Goal: Information Seeking & Learning: Learn about a topic

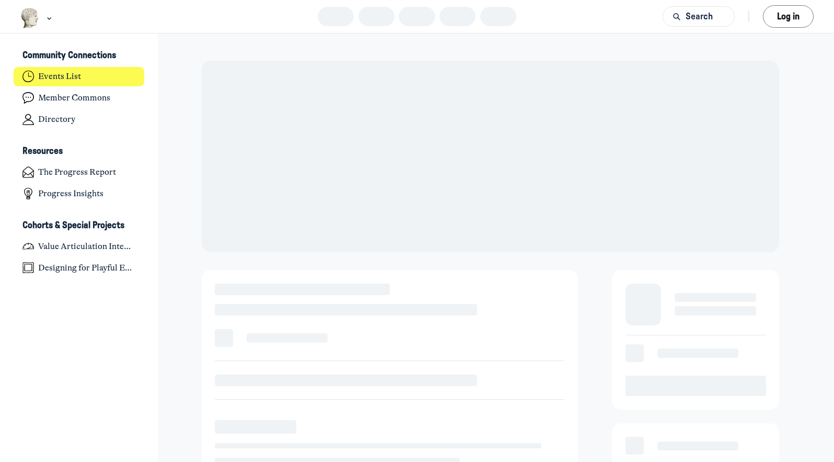
scroll to position [3250, 2055]
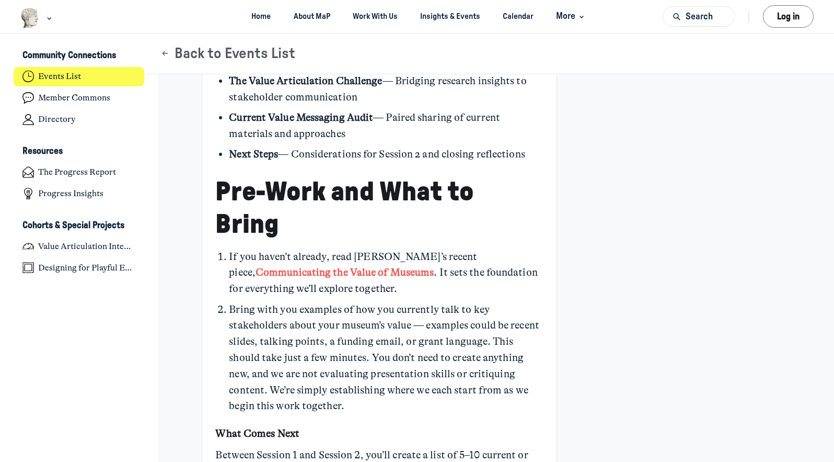
scroll to position [719, 0]
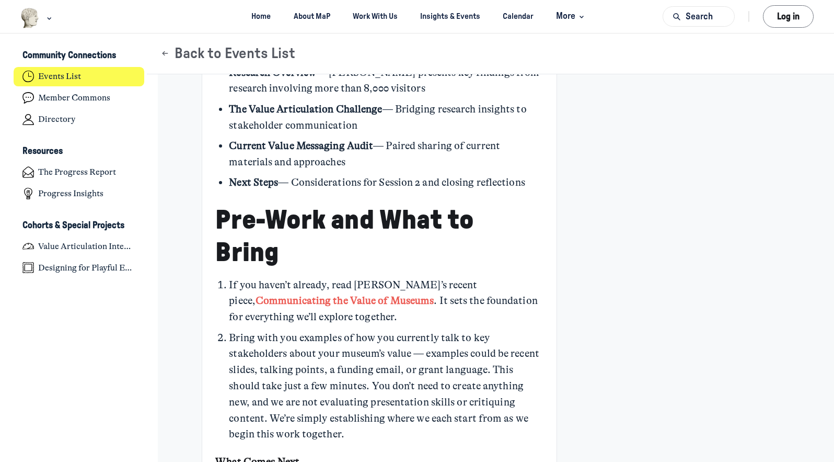
click at [434, 294] on link "Communicating the Value of Museums" at bounding box center [345, 300] width 178 height 12
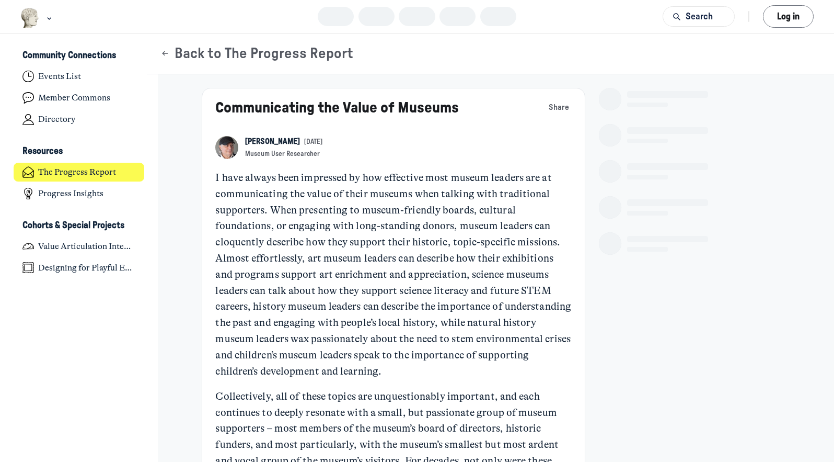
scroll to position [3250, 2055]
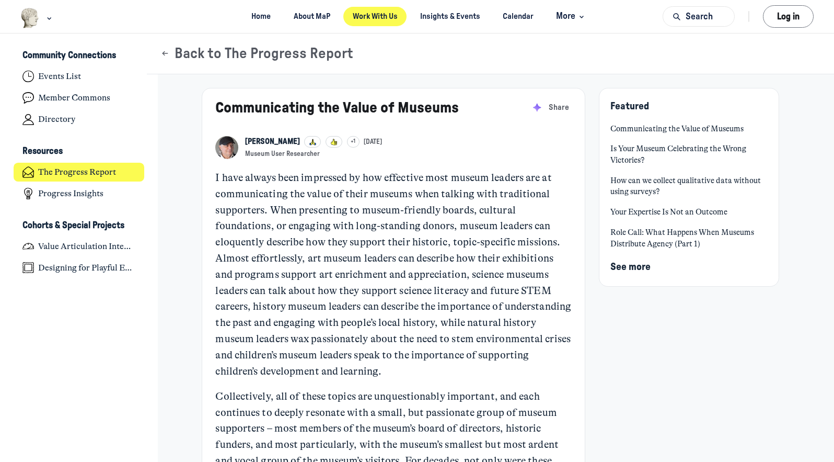
click at [376, 13] on link "Work With Us" at bounding box center [375, 16] width 63 height 19
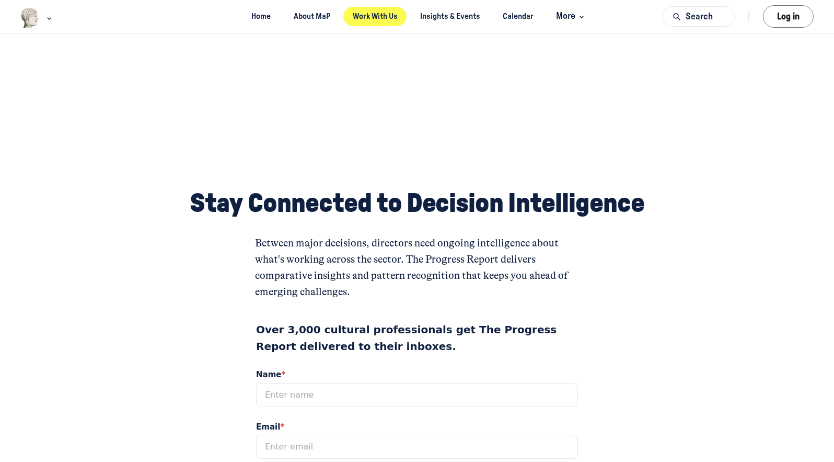
scroll to position [1297, 0]
